Goal: Task Accomplishment & Management: Use online tool/utility

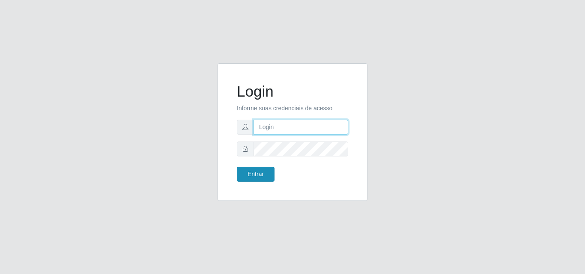
type input "[PERSON_NAME]"
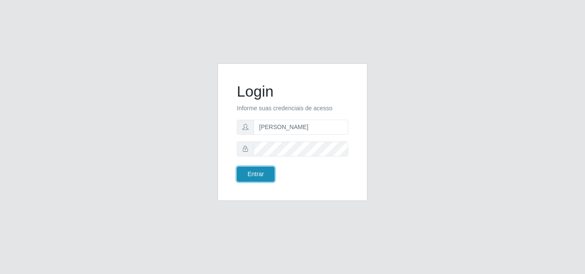
click at [245, 174] on button "Entrar" at bounding box center [256, 174] width 38 height 15
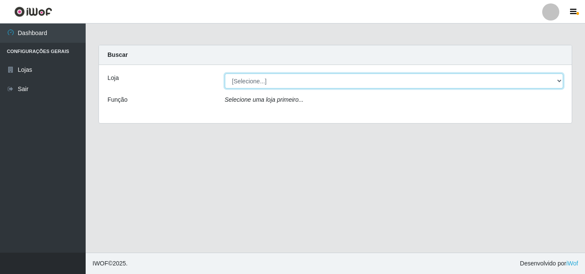
click at [339, 84] on select "[Selecione...] Supermercado [GEOGRAPHIC_DATA]" at bounding box center [394, 81] width 339 height 15
select select "166"
click at [225, 74] on select "[Selecione...] Supermercado [GEOGRAPHIC_DATA]" at bounding box center [394, 81] width 339 height 15
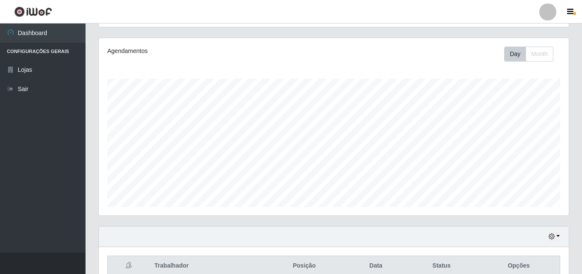
scroll to position [142, 0]
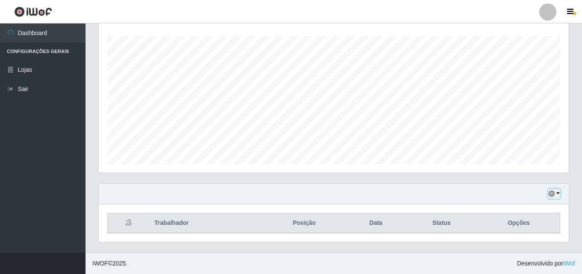
click at [557, 192] on button "button" at bounding box center [555, 194] width 12 height 10
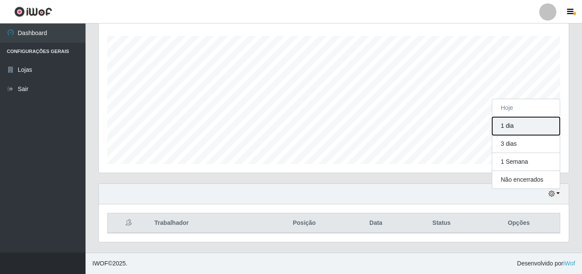
click at [514, 129] on button "1 dia" at bounding box center [527, 126] width 68 height 18
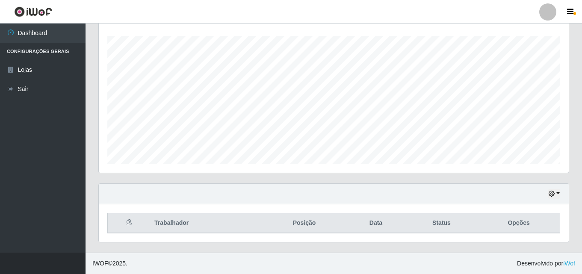
scroll to position [180, 0]
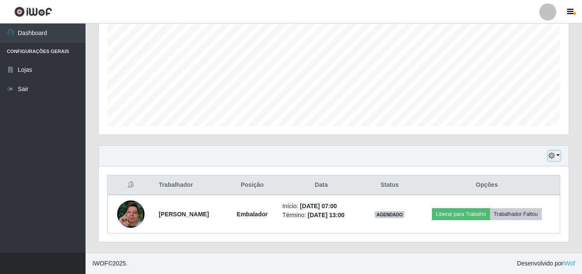
click at [557, 154] on button "button" at bounding box center [555, 156] width 12 height 10
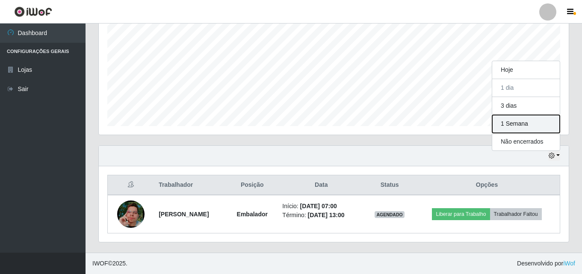
click at [524, 128] on button "1 Semana" at bounding box center [527, 124] width 68 height 18
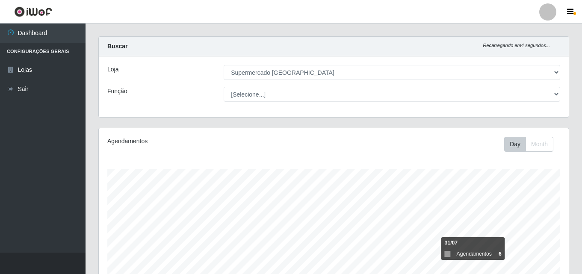
scroll to position [0, 0]
